Goal: Information Seeking & Learning: Learn about a topic

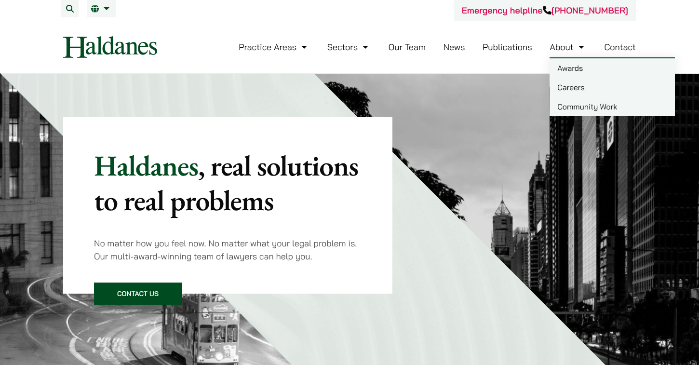
click at [562, 86] on link "Careers" at bounding box center [612, 87] width 125 height 19
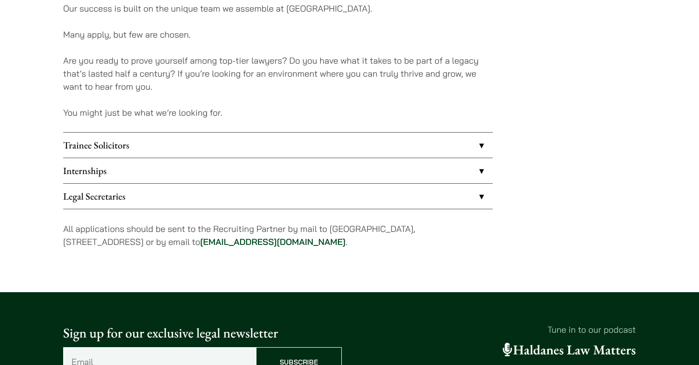
scroll to position [770, 0]
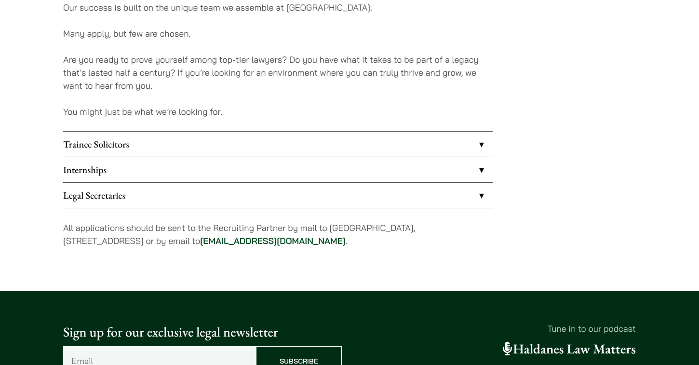
click at [165, 141] on link "Trainee Solicitors" at bounding box center [278, 144] width 430 height 25
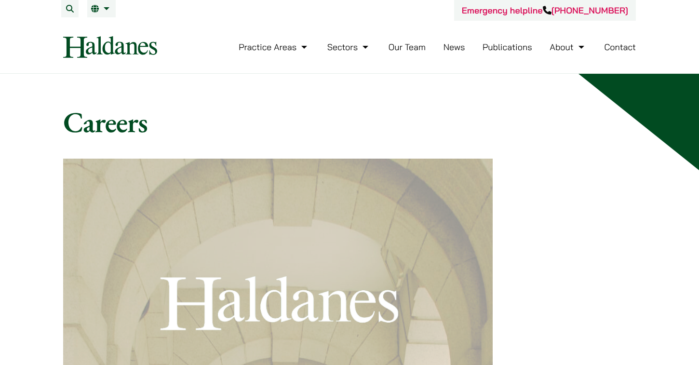
click at [409, 46] on link "Our Team" at bounding box center [407, 46] width 37 height 11
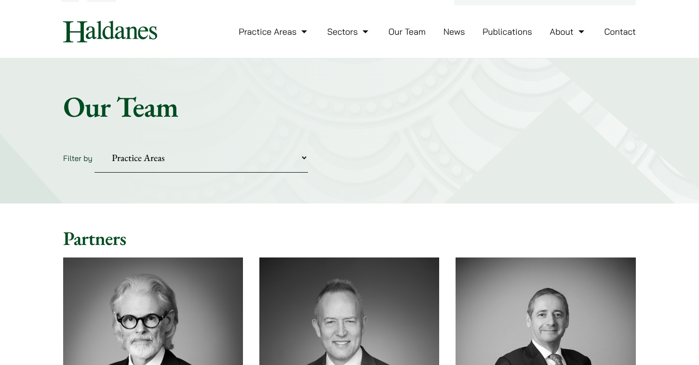
scroll to position [8, 0]
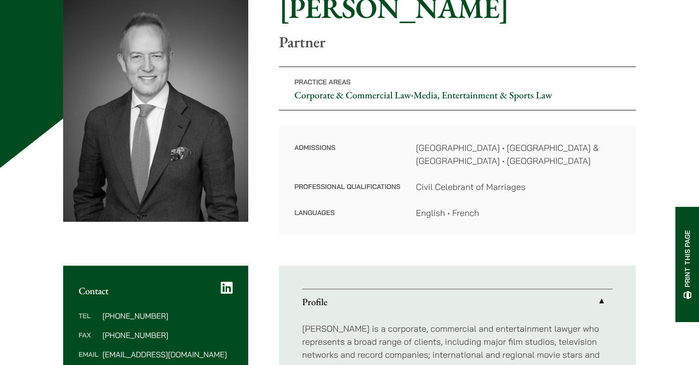
scroll to position [112, 0]
